Goal: Information Seeking & Learning: Learn about a topic

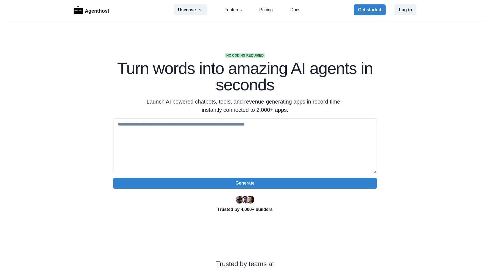
click at [90, 14] on p "Agenthost" at bounding box center [97, 10] width 24 height 10
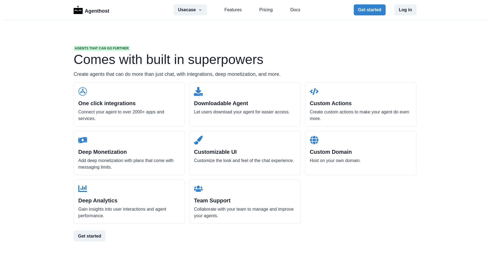
scroll to position [525, 0]
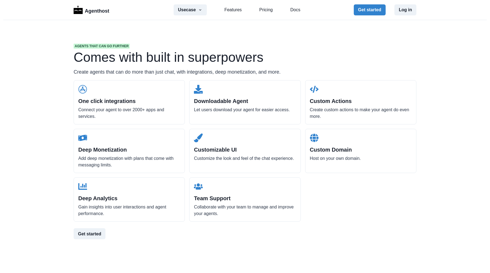
click at [321, 104] on h2 "Custom Actions" at bounding box center [361, 101] width 102 height 7
click at [293, 11] on link "Docs" at bounding box center [295, 10] width 10 height 7
click at [192, 11] on button "Usecase" at bounding box center [190, 9] width 33 height 11
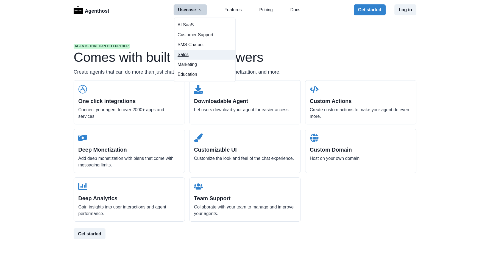
click at [185, 54] on button "Sales" at bounding box center [204, 55] width 61 height 10
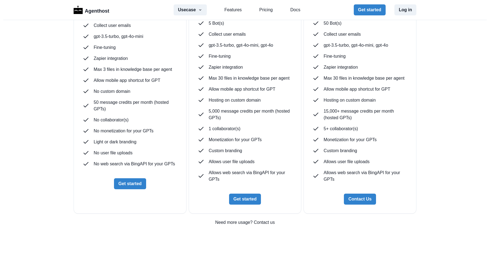
scroll to position [1443, 0]
